Goal: Check status: Check status

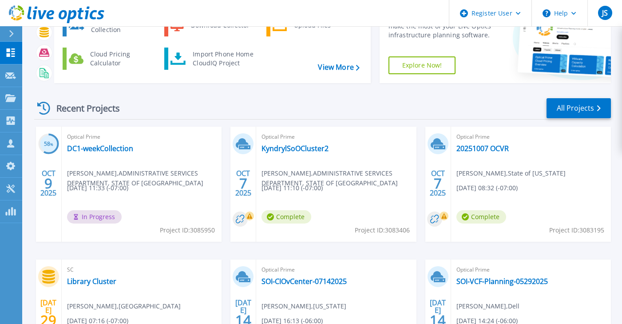
scroll to position [89, 0]
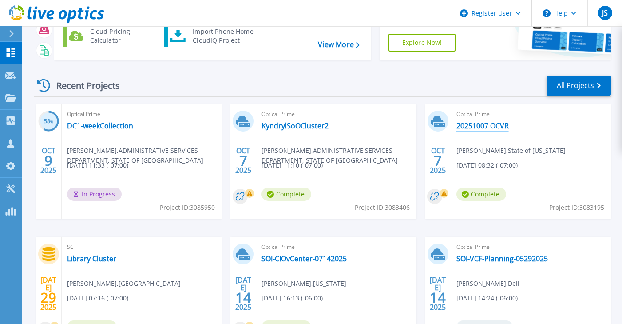
click at [493, 125] on link "20251007 OCVR" at bounding box center [483, 125] width 52 height 9
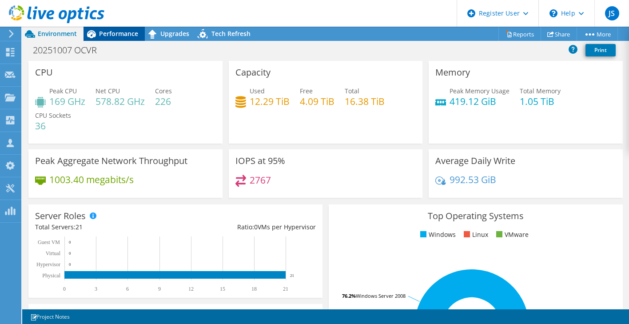
click at [109, 35] on span "Performance" at bounding box center [118, 33] width 39 height 8
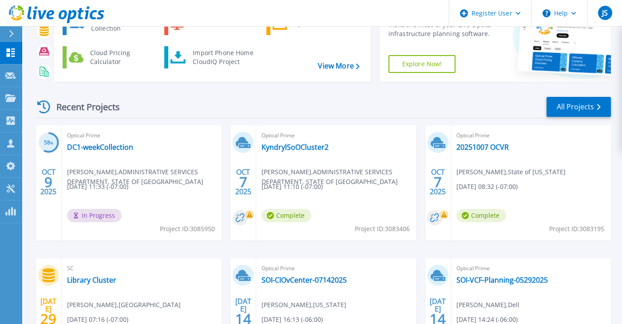
scroll to position [89, 0]
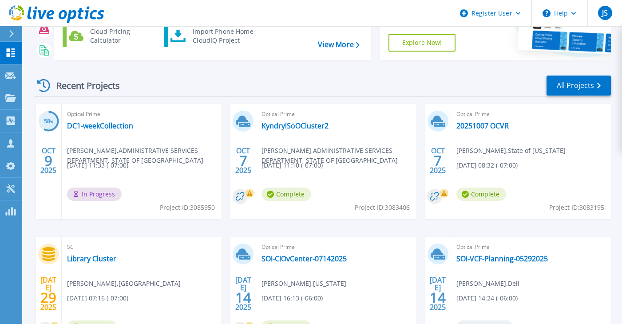
click at [358, 20] on header "Register User Help JS Dell User Jacob Shucart jacob.shucart@dell.com Dell My Pr…" at bounding box center [311, 13] width 622 height 27
